Goal: Use online tool/utility: Utilize a website feature to perform a specific function

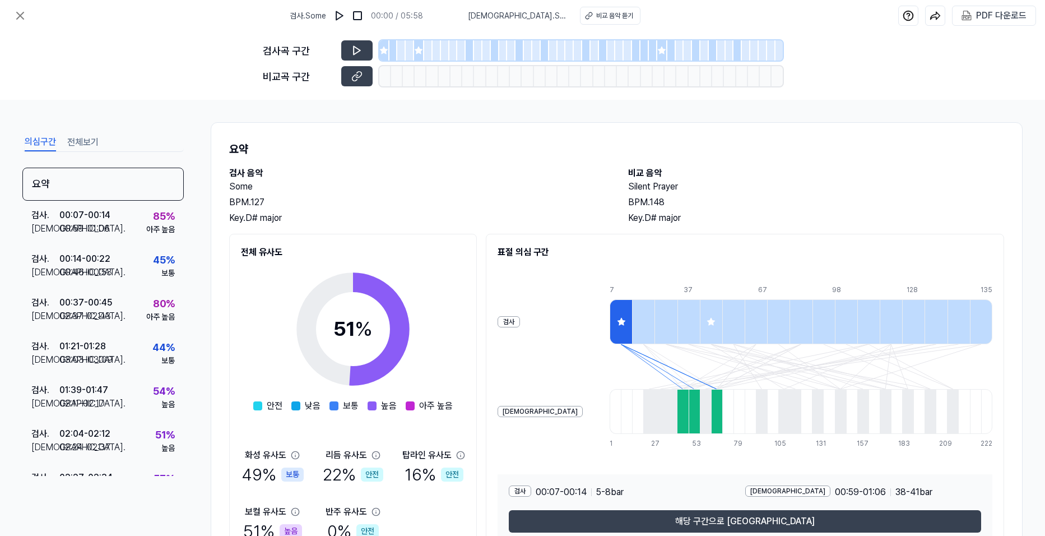
scroll to position [61, 0]
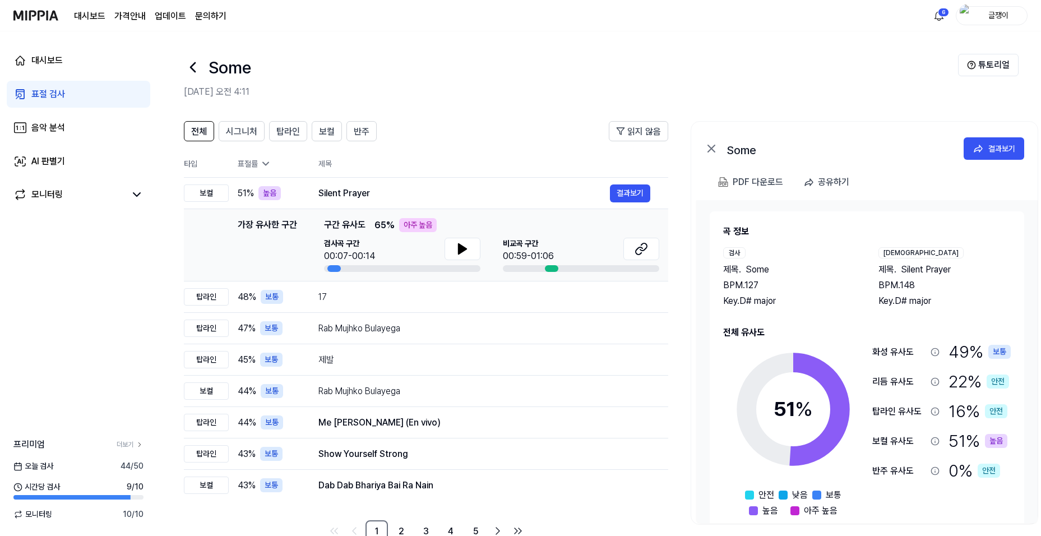
click at [59, 91] on div "표절 검사" at bounding box center [48, 93] width 34 height 13
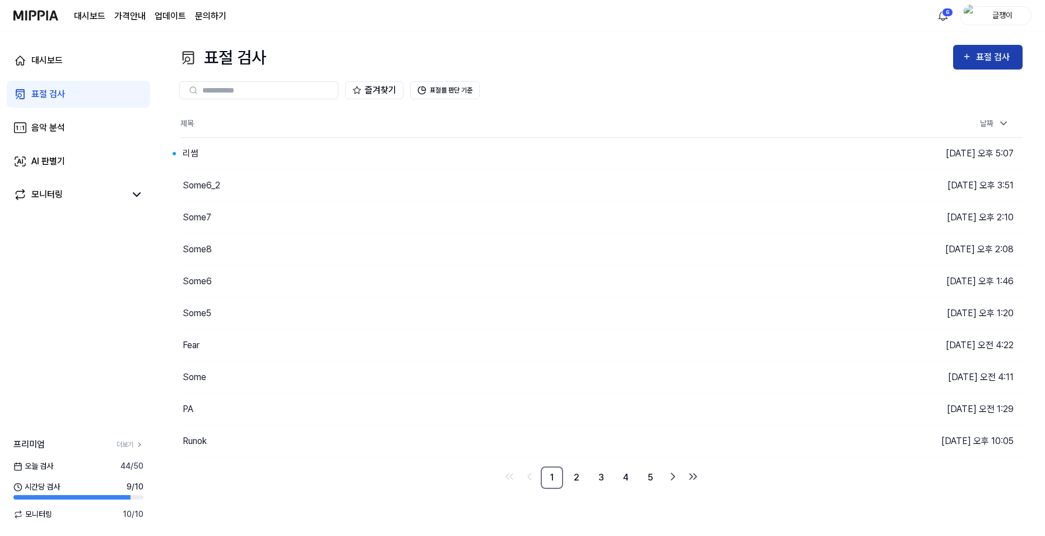
click at [978, 61] on div "표절 검사" at bounding box center [996, 57] width 38 height 15
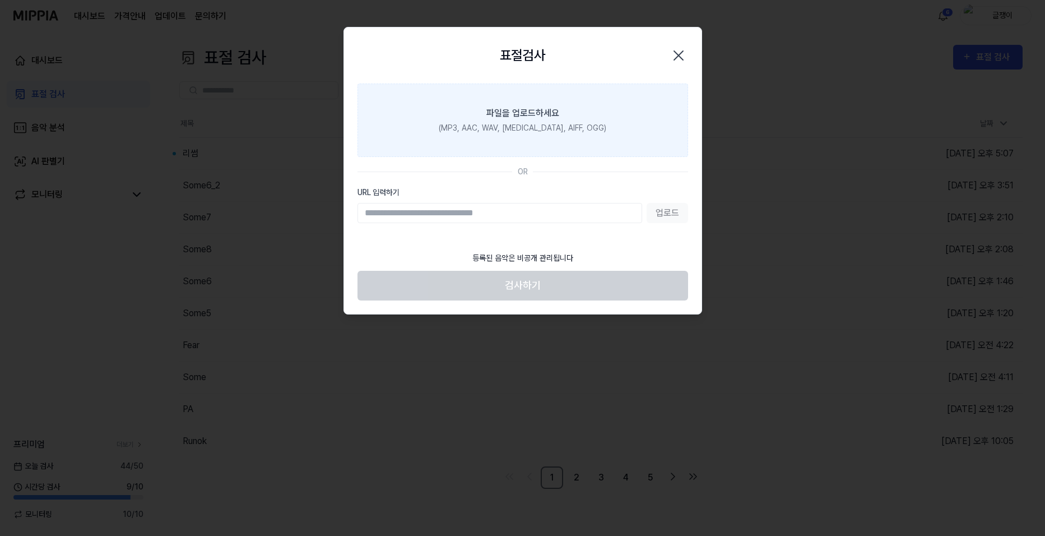
click at [529, 119] on div "파일을 업로드하세요" at bounding box center [523, 113] width 73 height 13
click at [0, 0] on input "파일을 업로드하세요 (MP3, AAC, WAV, [MEDICAL_DATA], AIFF, OGG)" at bounding box center [0, 0] width 0 height 0
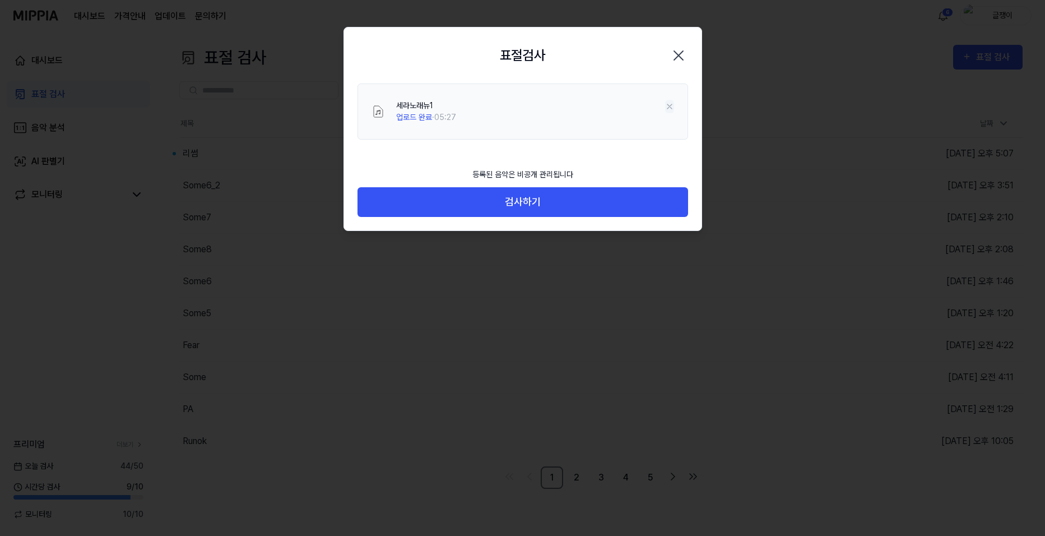
click at [670, 103] on icon at bounding box center [669, 106] width 9 height 9
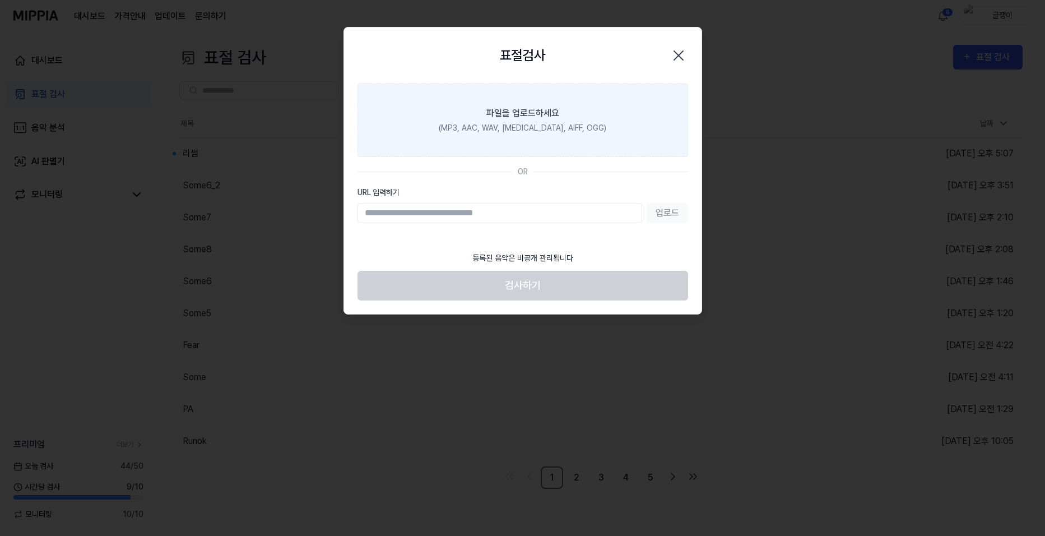
click at [529, 123] on div "(MP3, AAC, WAV, [MEDICAL_DATA], AIFF, OGG)" at bounding box center [523, 128] width 168 height 12
click at [0, 0] on input "파일을 업로드하세요 (MP3, AAC, WAV, [MEDICAL_DATA], AIFF, OGG)" at bounding box center [0, 0] width 0 height 0
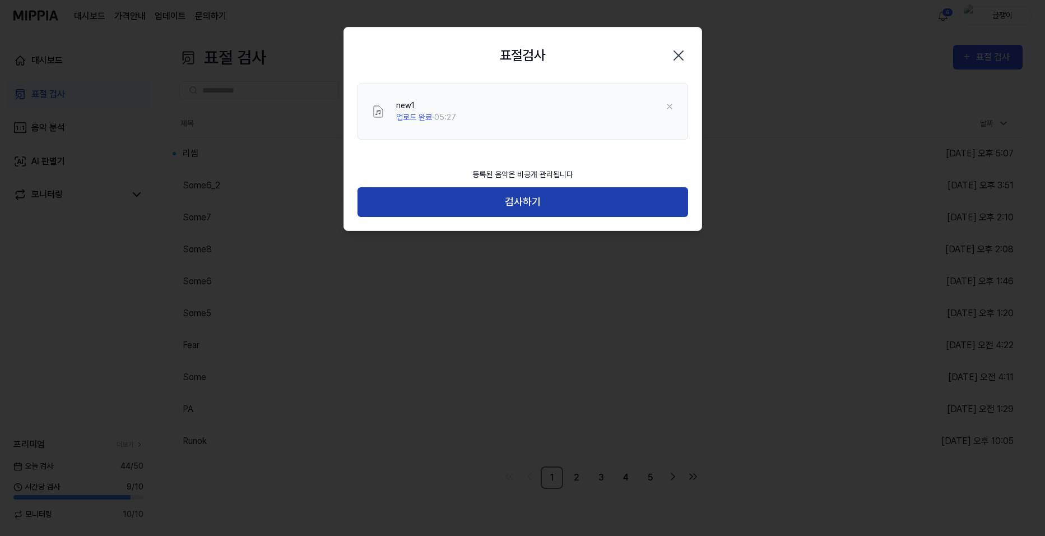
click at [524, 198] on button "검사하기" at bounding box center [523, 202] width 331 height 30
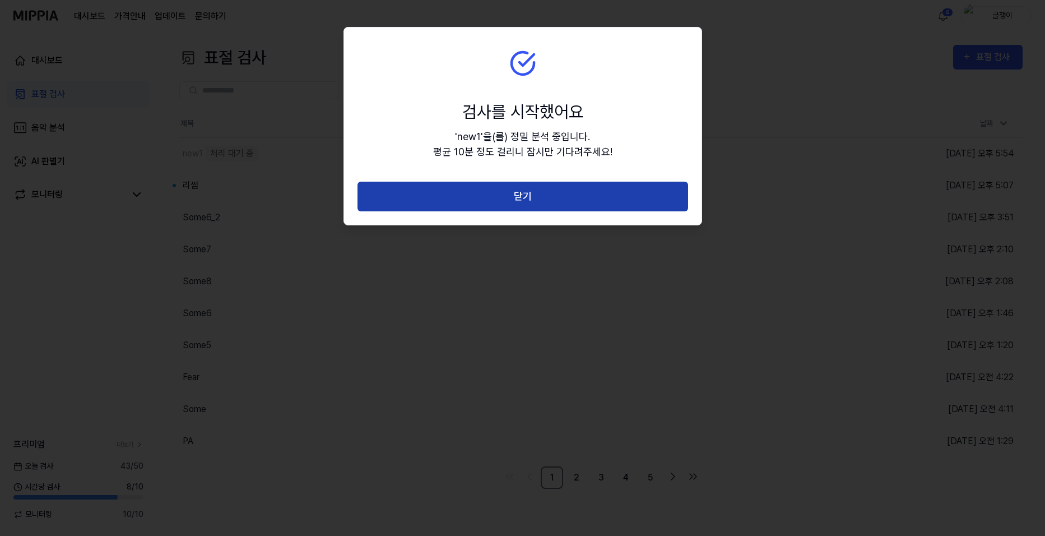
click at [518, 193] on button "닫기" at bounding box center [523, 197] width 331 height 30
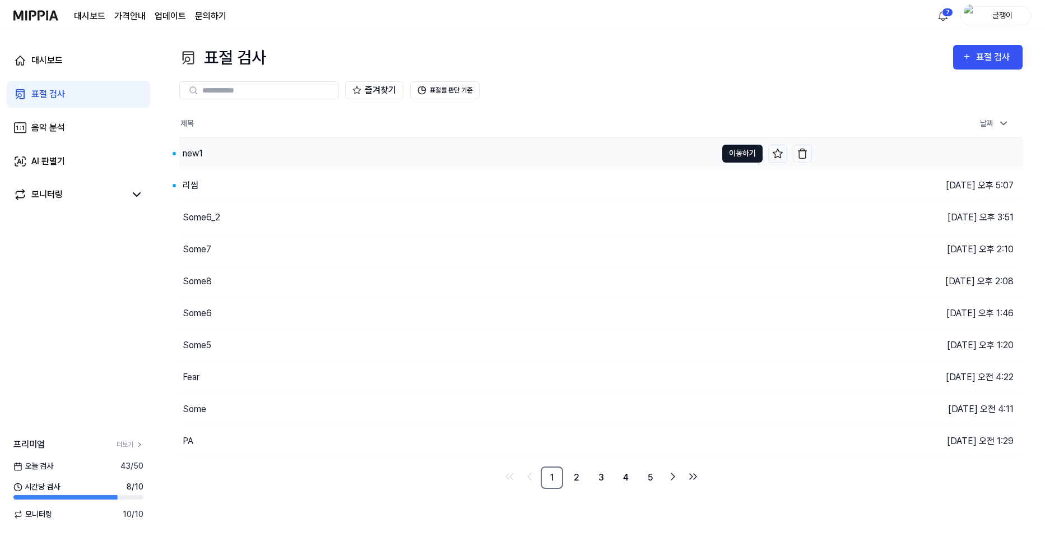
click at [730, 147] on button "이동하기" at bounding box center [743, 154] width 40 height 18
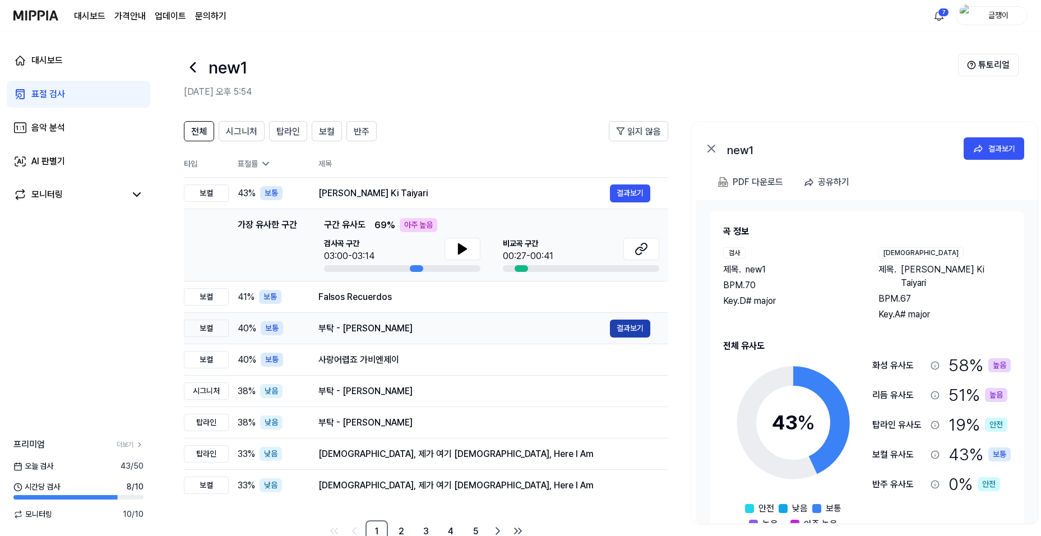
click at [618, 328] on button "결과보기" at bounding box center [630, 329] width 40 height 18
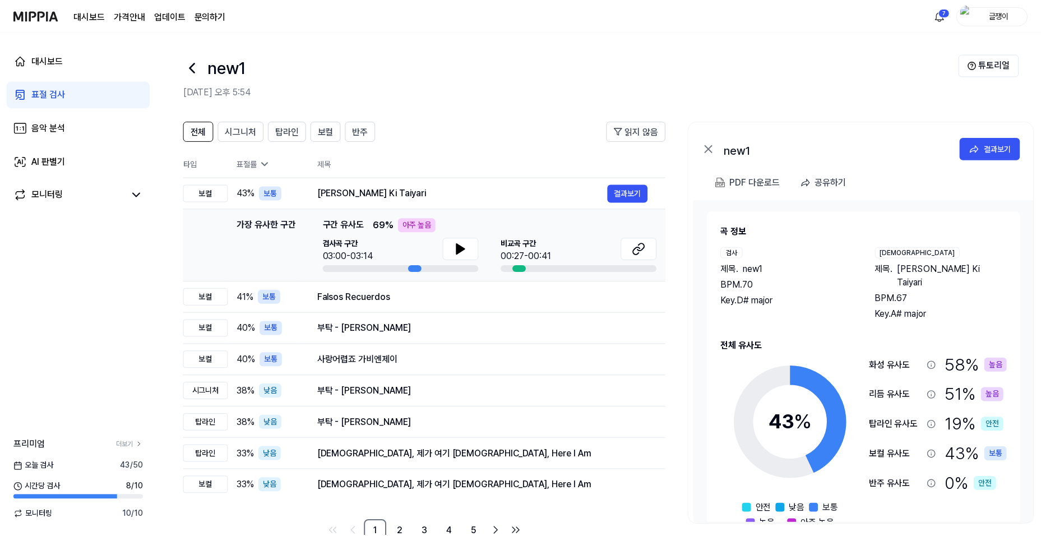
scroll to position [29, 0]
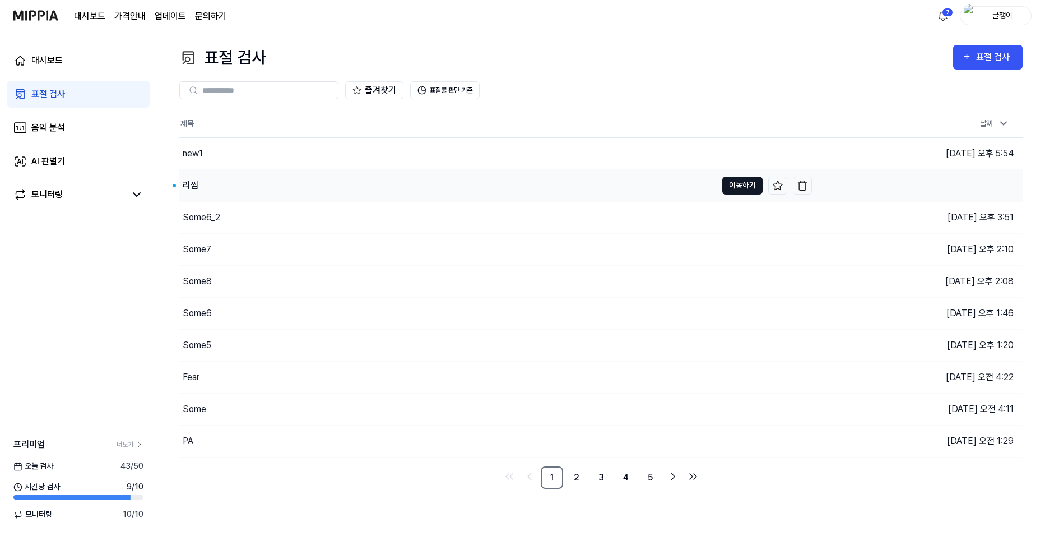
click at [737, 188] on button "이동하기" at bounding box center [743, 186] width 40 height 18
